Goal: Task Accomplishment & Management: Manage account settings

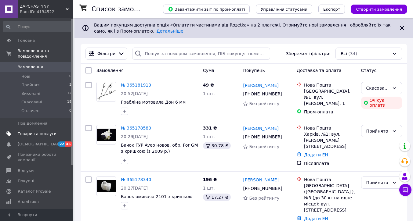
click at [29, 131] on span "Товари та послуги" at bounding box center [37, 133] width 39 height 5
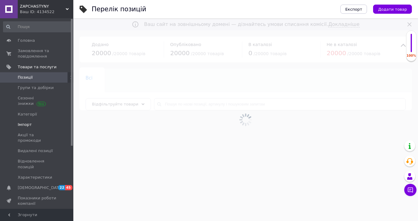
click at [26, 125] on span "Імпорт" at bounding box center [25, 124] width 14 height 5
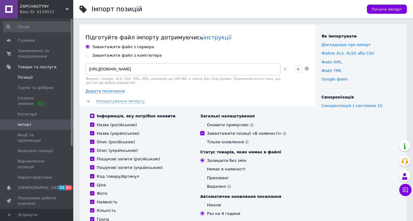
click at [24, 75] on span "Позиції" at bounding box center [25, 77] width 15 height 5
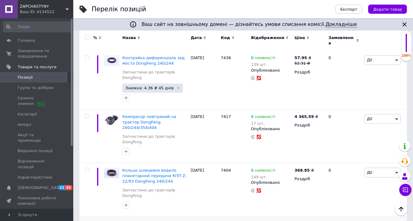
scroll to position [81, 0]
